Goal: Transaction & Acquisition: Purchase product/service

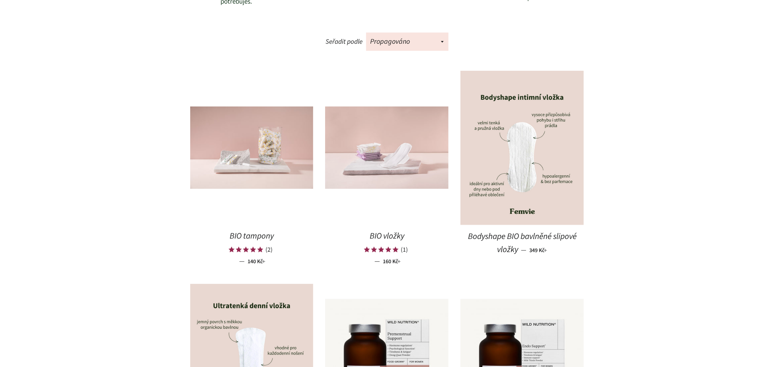
click at [366, 162] on img at bounding box center [386, 148] width 123 height 82
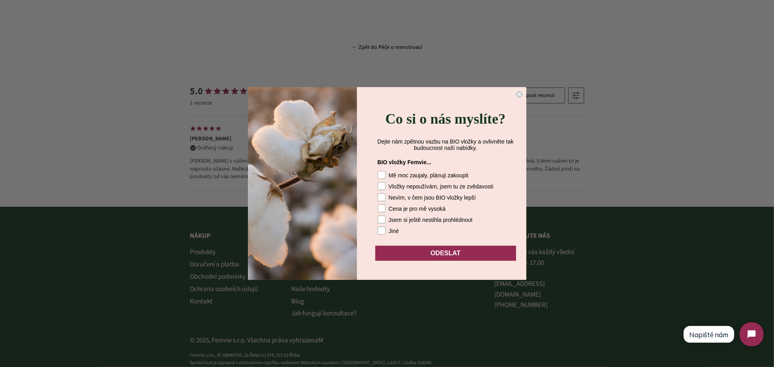
click at [519, 91] on circle "Close dialog" at bounding box center [519, 95] width 8 height 8
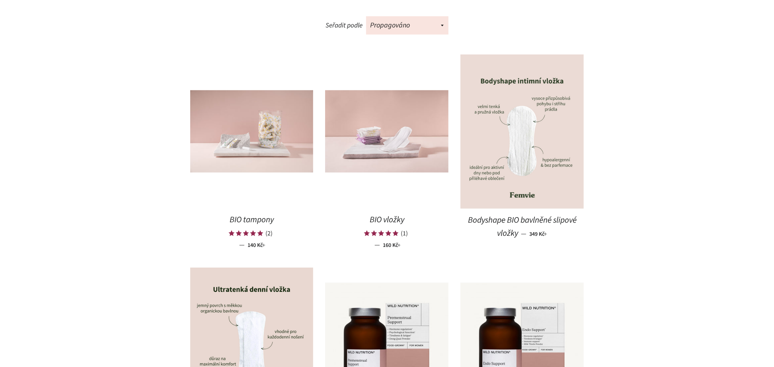
scroll to position [429, 0]
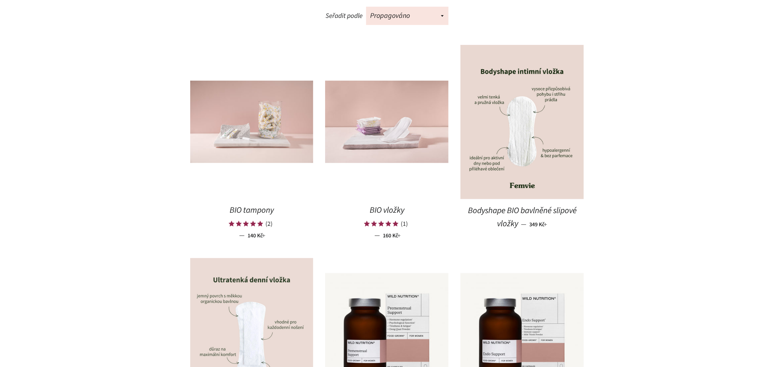
click at [230, 312] on img at bounding box center [251, 335] width 123 height 154
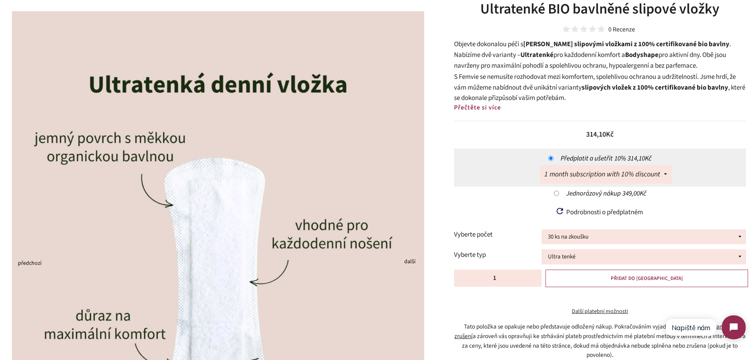
scroll to position [71, 0]
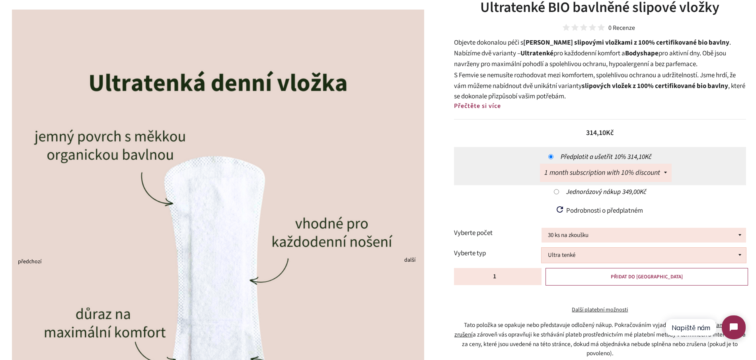
click at [553, 256] on select "Ultra tenké Bodyshape balené ve [PERSON_NAME]" at bounding box center [644, 255] width 205 height 15
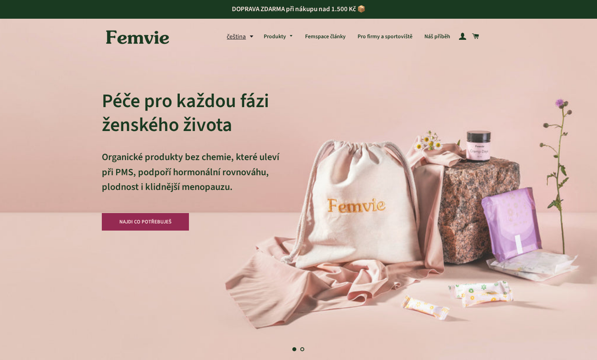
click at [102, 94] on h2 "Péče pro každou fázi ženského života" at bounding box center [190, 113] width 177 height 48
drag, startPoint x: 233, startPoint y: 125, endPoint x: 108, endPoint y: 97, distance: 127.8
click at [87, 97] on div "Péče pro každou fázi ženského života Organické produkty bez chemie, které uleví…" at bounding box center [298, 180] width 597 height 360
drag, startPoint x: 103, startPoint y: 95, endPoint x: 226, endPoint y: 139, distance: 130.6
click at [227, 140] on div "Péče pro každou fázi ženského života Organické produkty bez chemie, které uleví…" at bounding box center [299, 180] width 394 height 360
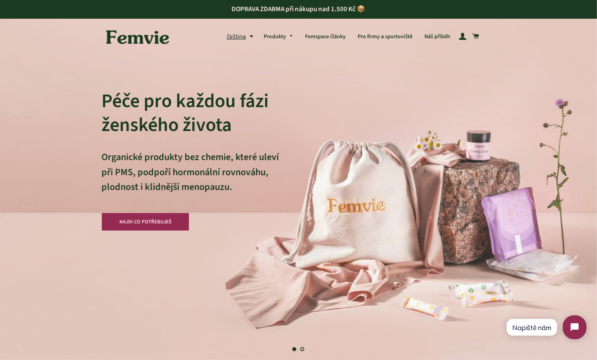
click at [198, 105] on h2 "Péče pro každou fázi ženského života" at bounding box center [190, 113] width 177 height 48
click at [198, 106] on h2 "Péče pro každou fázi ženského života" at bounding box center [190, 113] width 177 height 48
